Goal: Transaction & Acquisition: Subscribe to service/newsletter

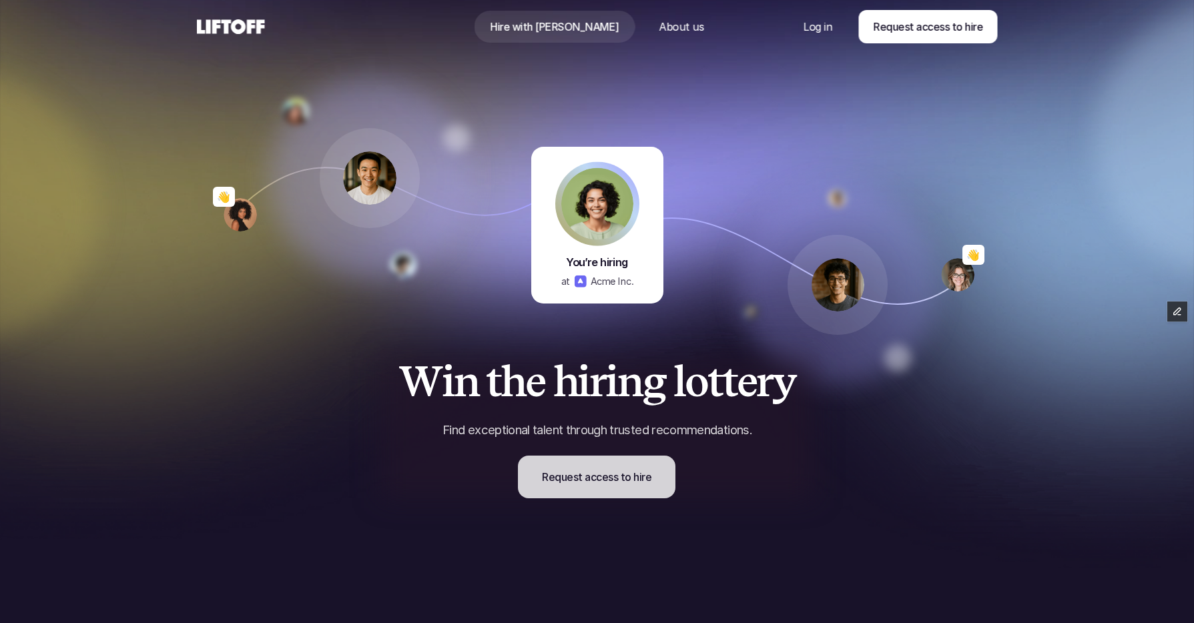
click at [614, 484] on p "Request access to hire" at bounding box center [596, 477] width 109 height 16
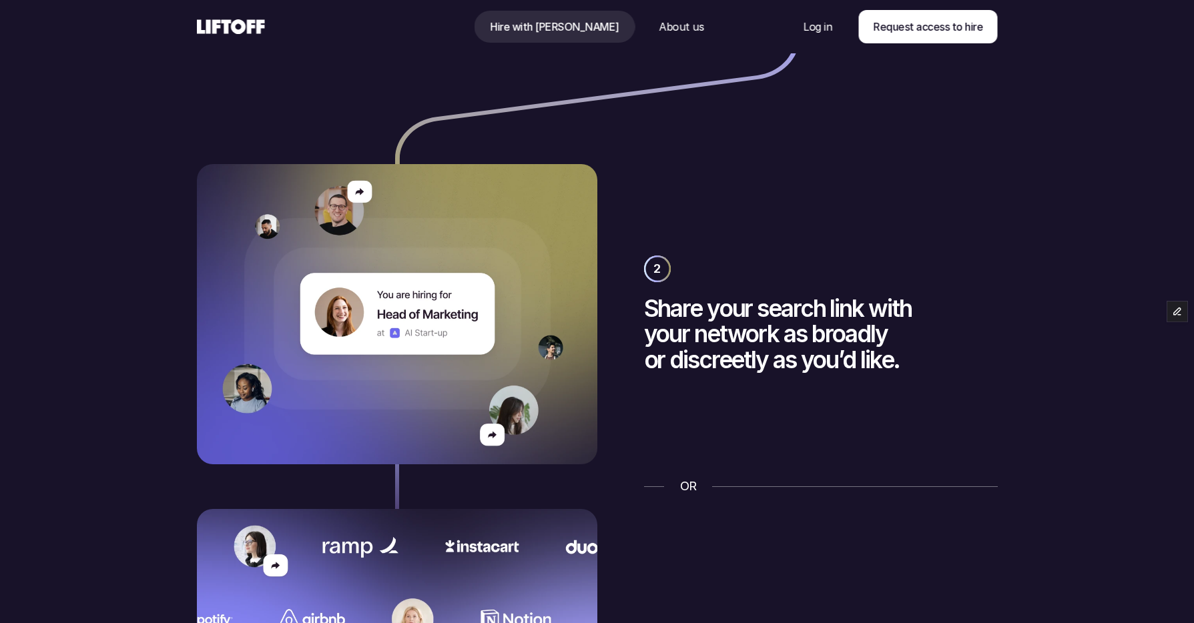
scroll to position [2038, 0]
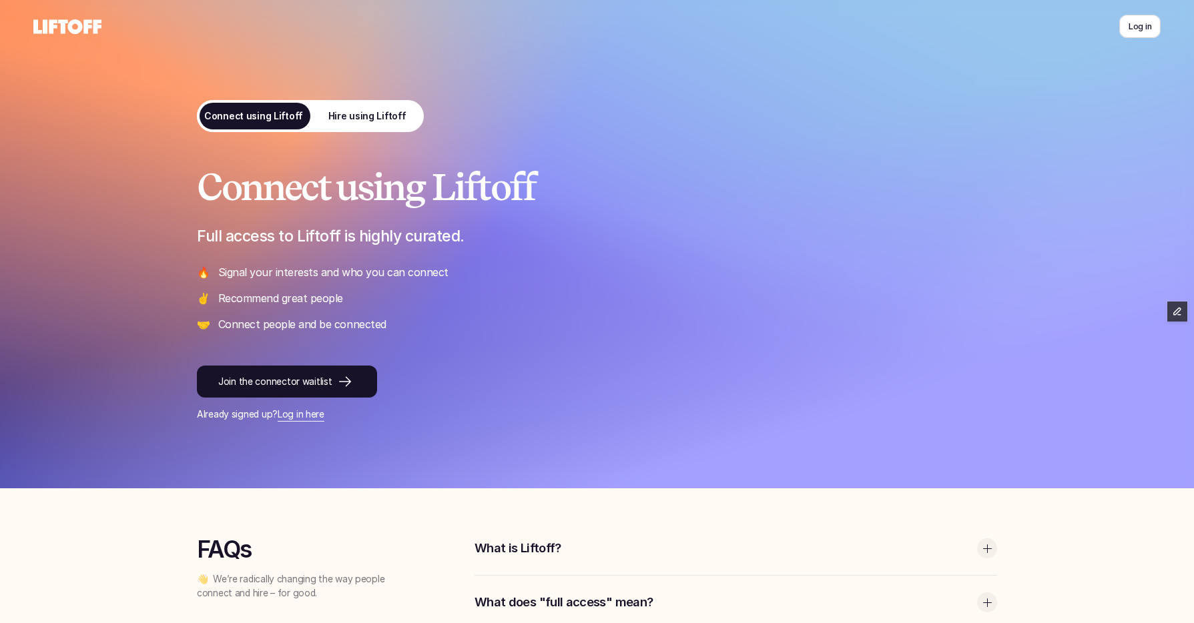
click at [385, 109] on p "Hire using Liftoff" at bounding box center [367, 116] width 78 height 14
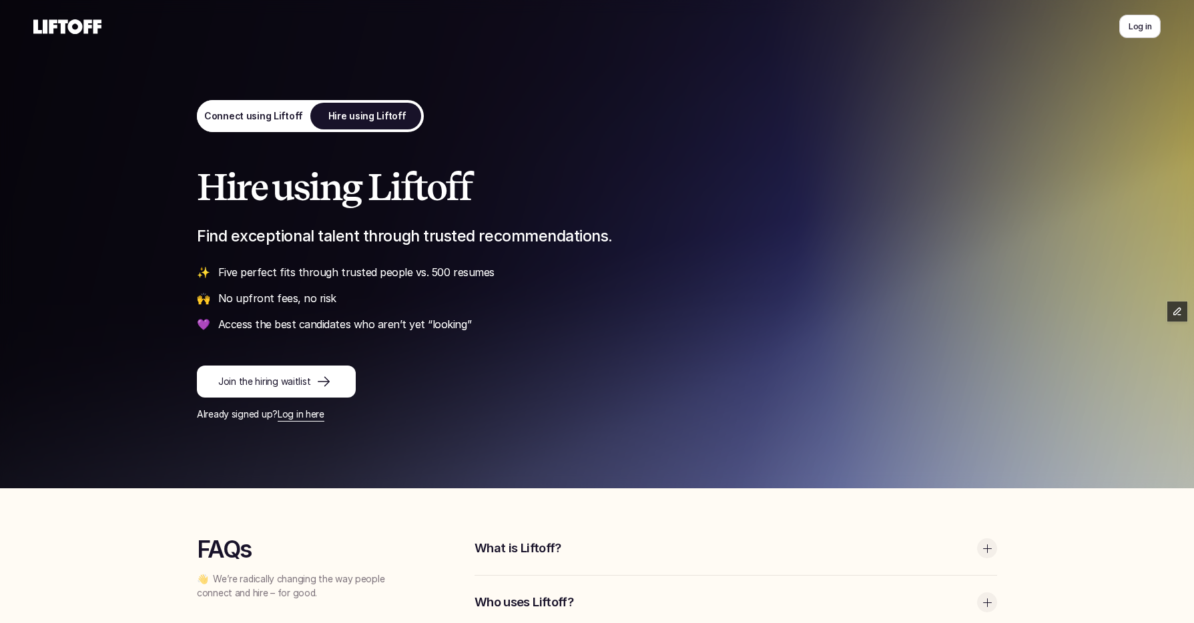
click at [234, 120] on p "Connect using Liftoff" at bounding box center [253, 116] width 99 height 14
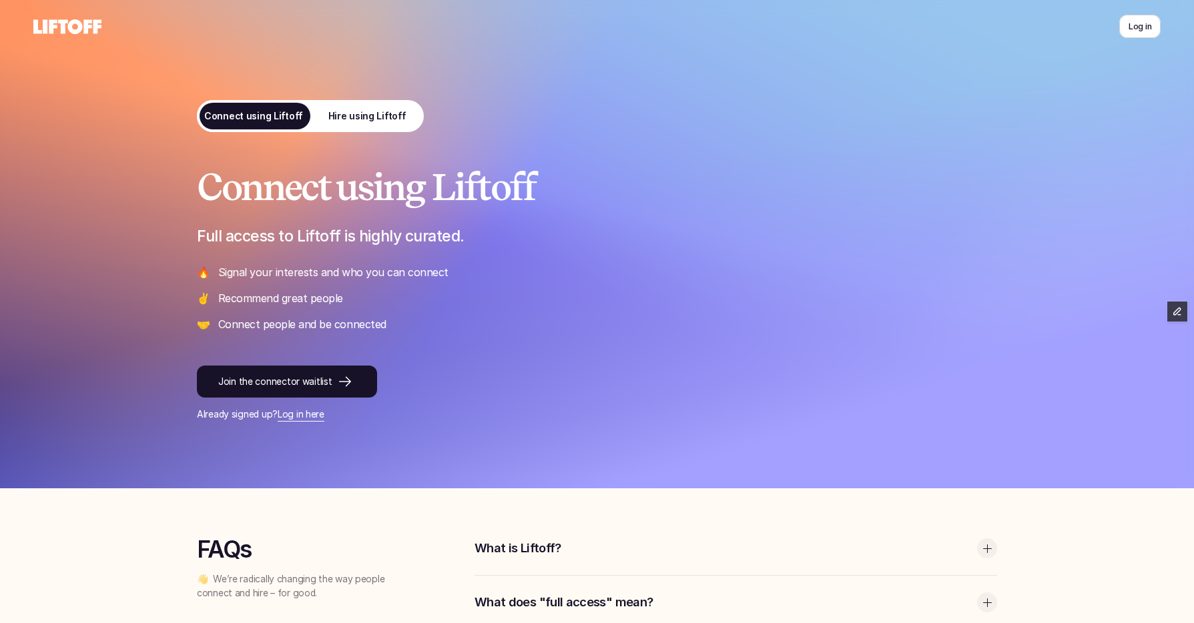
drag, startPoint x: 935, startPoint y: 118, endPoint x: 1033, endPoint y: 79, distance: 105.5
click at [935, 119] on div "Connect using Liftoff Full access to Liftoff is highly curated. 🔥 Signal your i…" at bounding box center [598, 244] width 868 height 489
click at [367, 120] on p "Hire using Liftoff" at bounding box center [367, 116] width 78 height 14
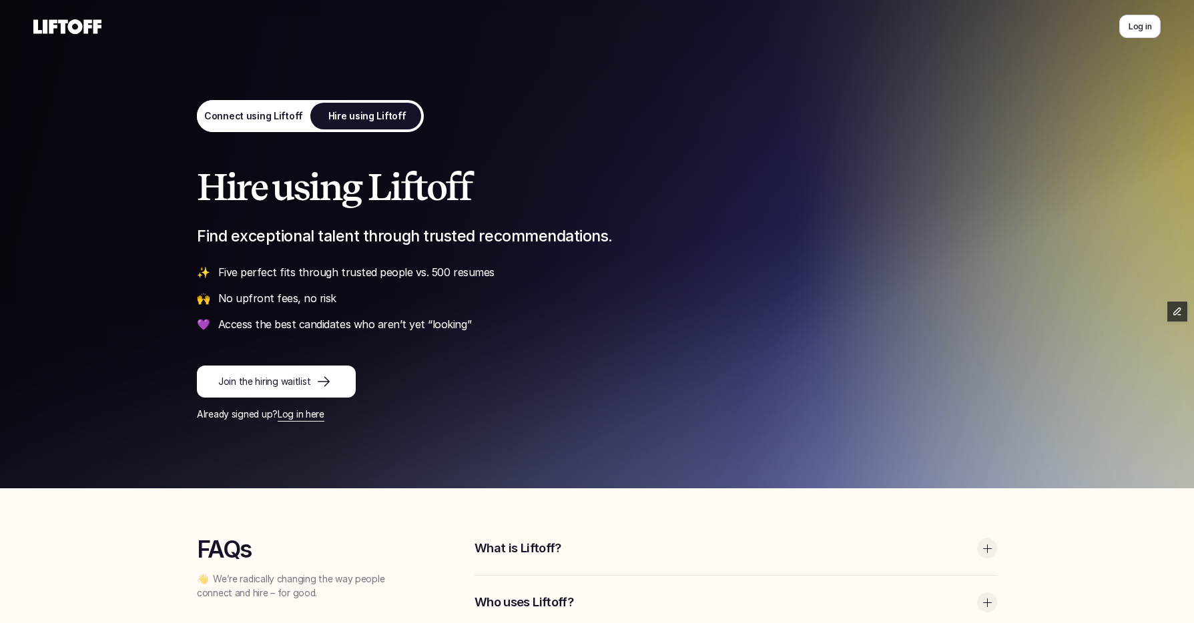
drag, startPoint x: 830, startPoint y: 92, endPoint x: 714, endPoint y: 91, distance: 116.8
click at [832, 91] on div "Hire using Liftoff Find exceptional talent through trusted recommendations. ✨ F…" at bounding box center [598, 244] width 868 height 489
click at [276, 116] on p "Connect using Liftoff" at bounding box center [253, 116] width 99 height 14
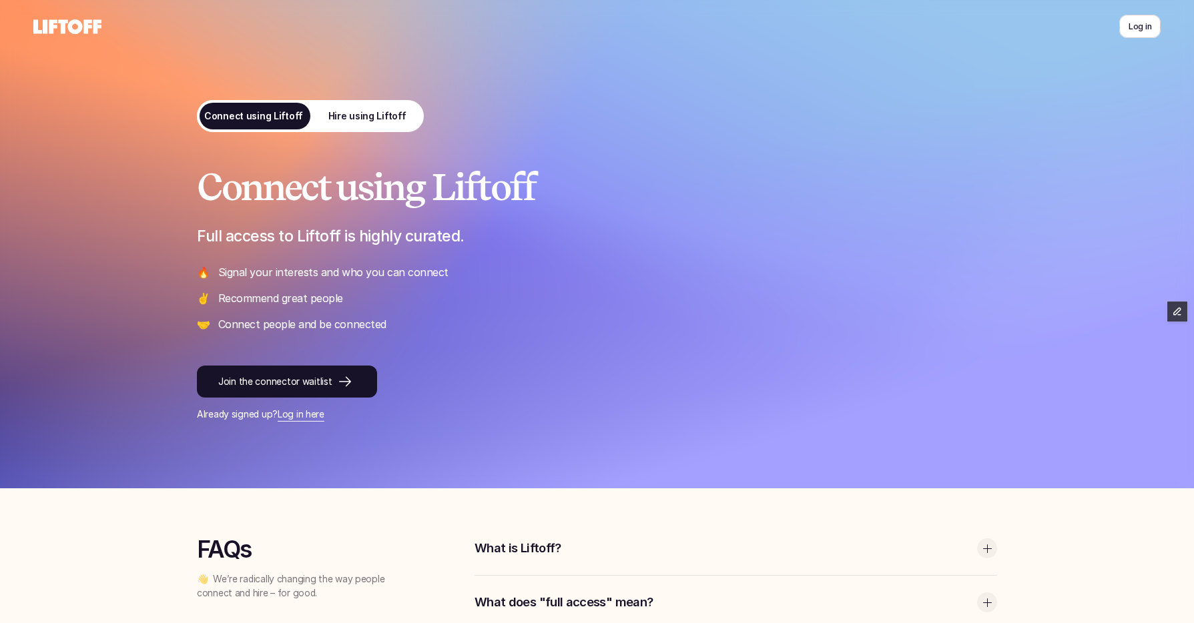
click at [374, 105] on link "Hire using Liftoff" at bounding box center [366, 116] width 113 height 32
